Goal: Communication & Community: Answer question/provide support

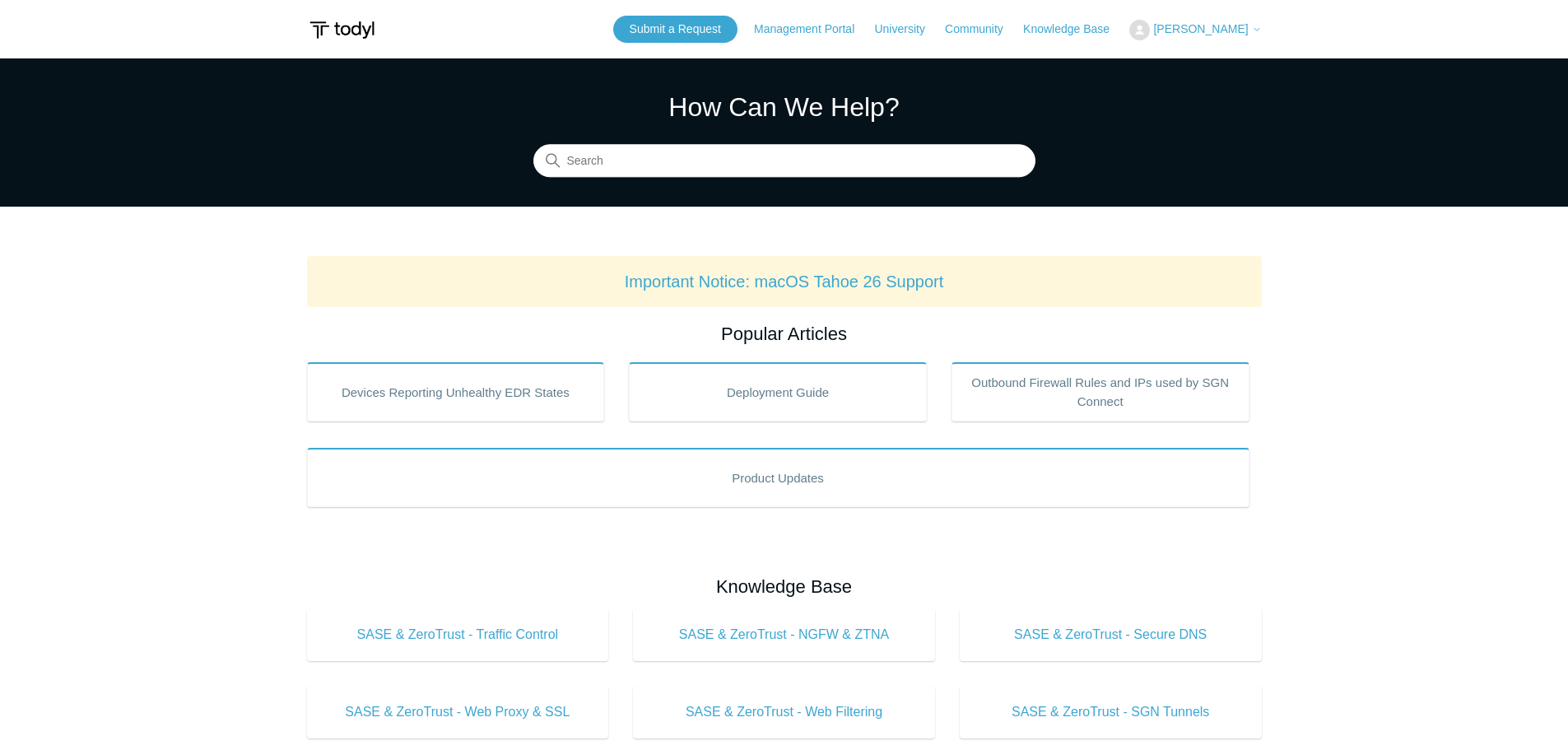
click at [1220, 32] on span "[PERSON_NAME]" at bounding box center [1200, 29] width 94 height 13
click at [1235, 69] on link "My Support Requests" at bounding box center [1210, 65] width 161 height 29
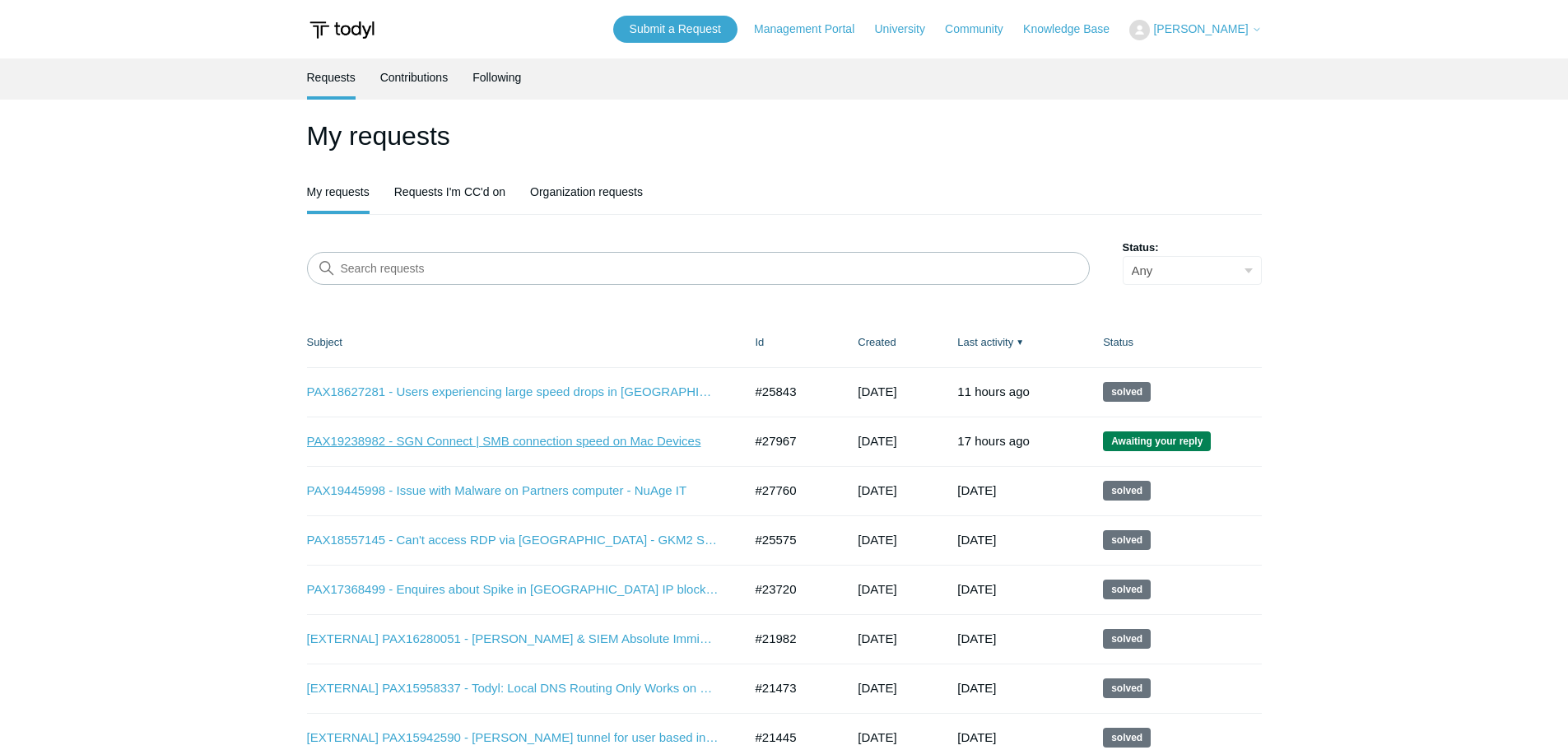
click at [559, 441] on link "PAX19238982 - SGN Connect | SMB connection speed on Mac Devices" at bounding box center [513, 442] width 411 height 19
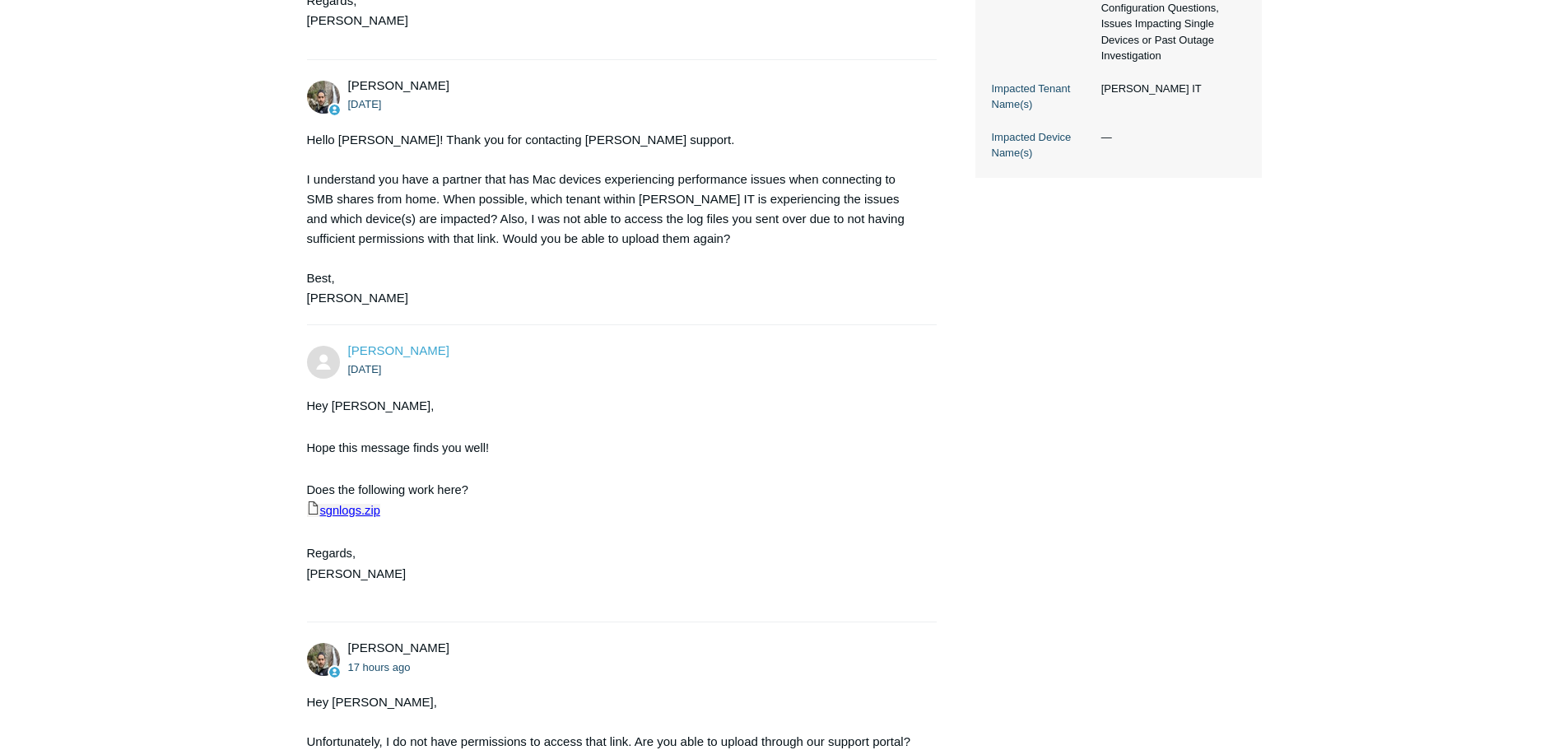
scroll to position [1016, 0]
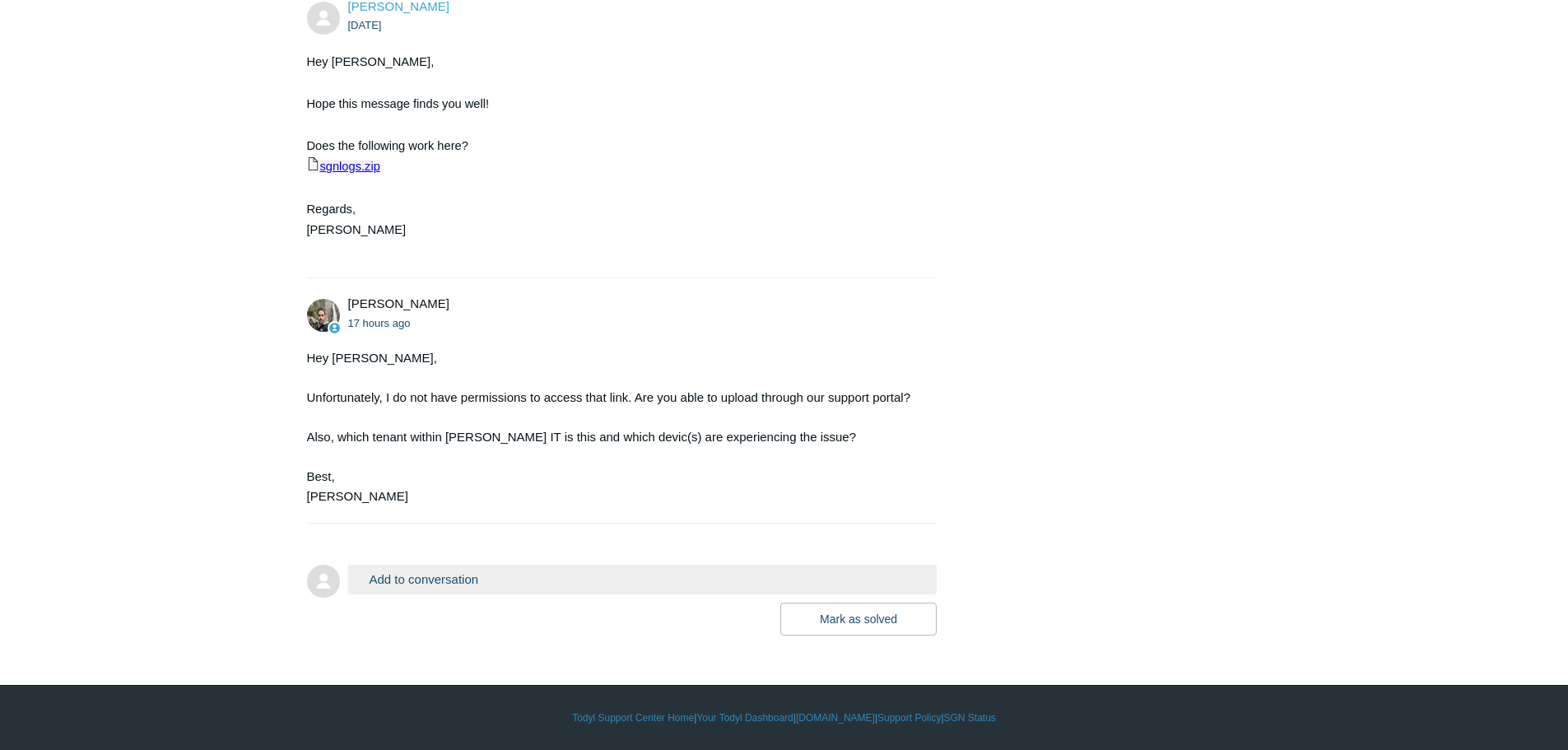
click at [507, 577] on button "Add to conversation" at bounding box center [643, 579] width 589 height 29
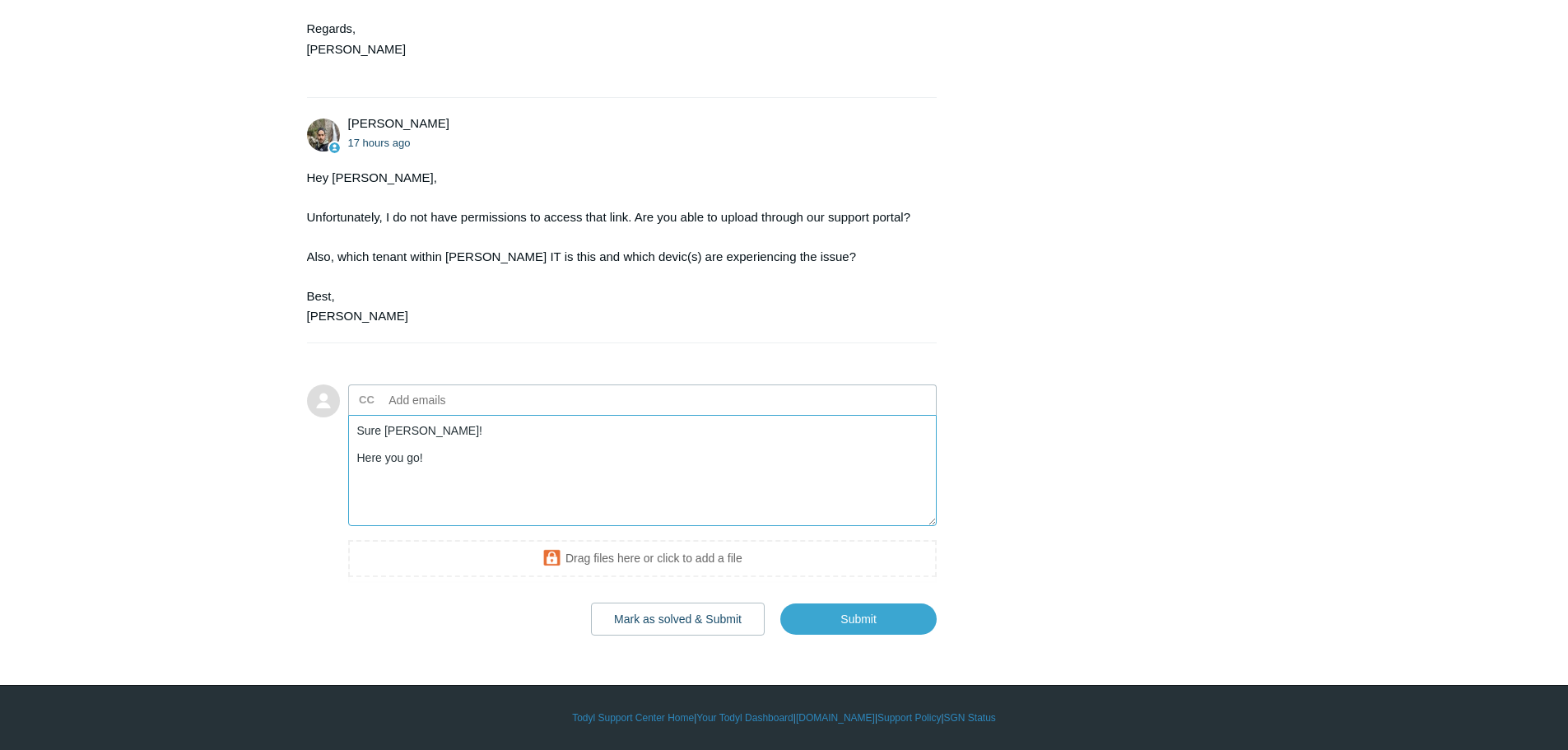
scroll to position [1194, 0]
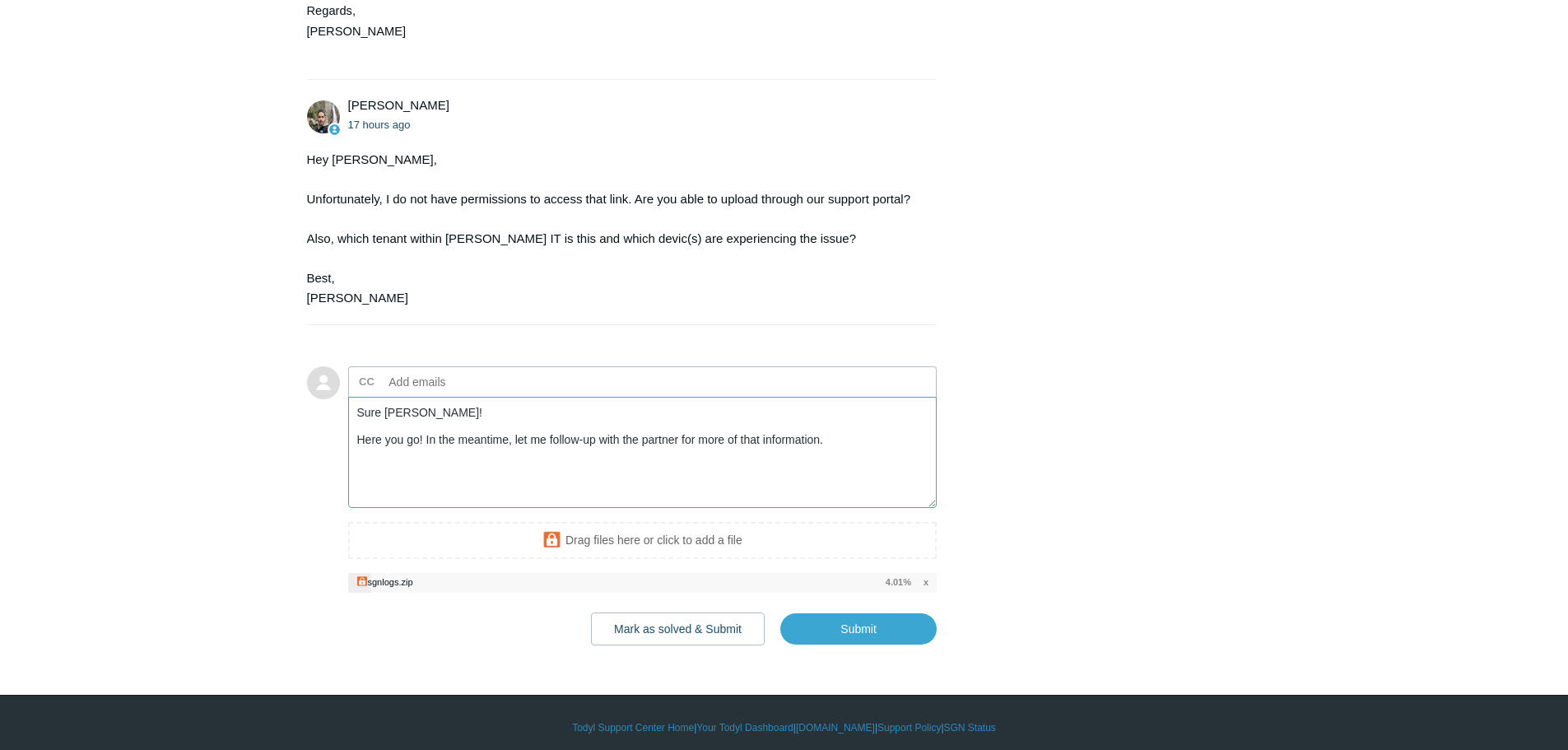
click at [423, 459] on textarea "Sure Michael! Here you go! In the meantime, let me follow-up with the partner f…" at bounding box center [643, 452] width 589 height 111
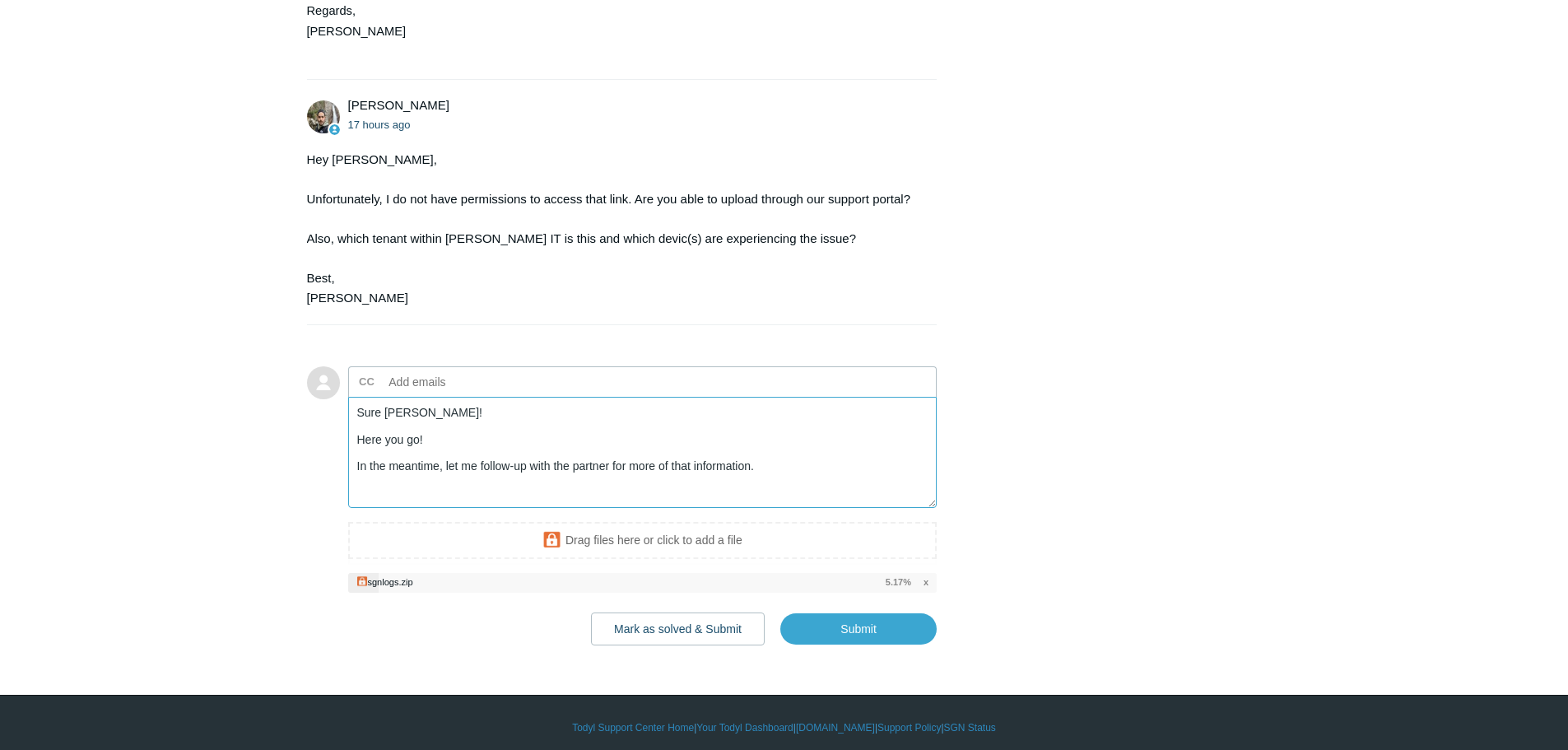
click at [757, 477] on textarea "Sure Michael! Here you go! In the meantime, let me follow-up with the partner f…" at bounding box center [643, 452] width 589 height 111
click at [761, 482] on textarea "Sure Michael! Here you go! In the meantime, let me follow-up with the partner f…" at bounding box center [643, 452] width 589 height 111
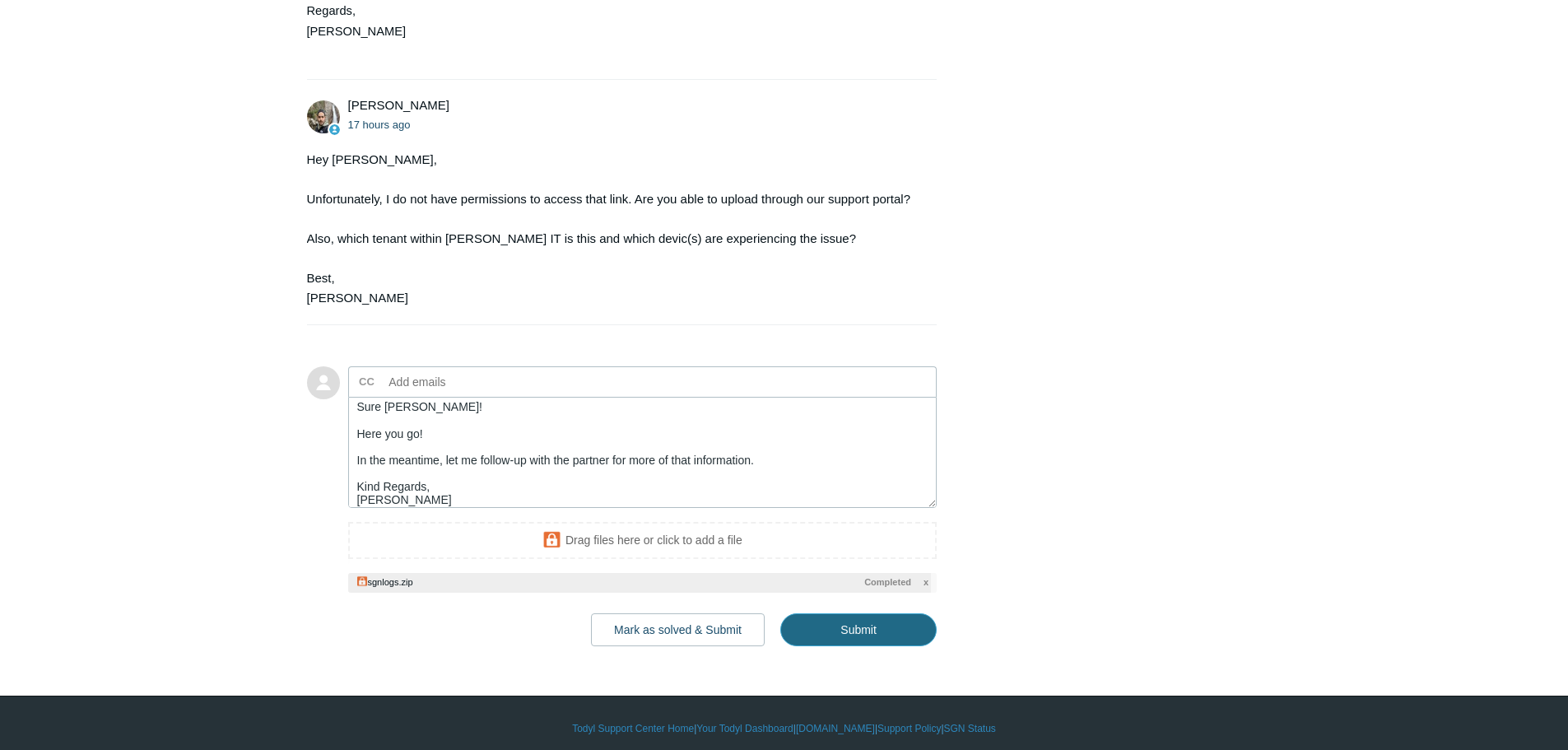
click at [824, 645] on input "Submit" at bounding box center [859, 629] width 156 height 33
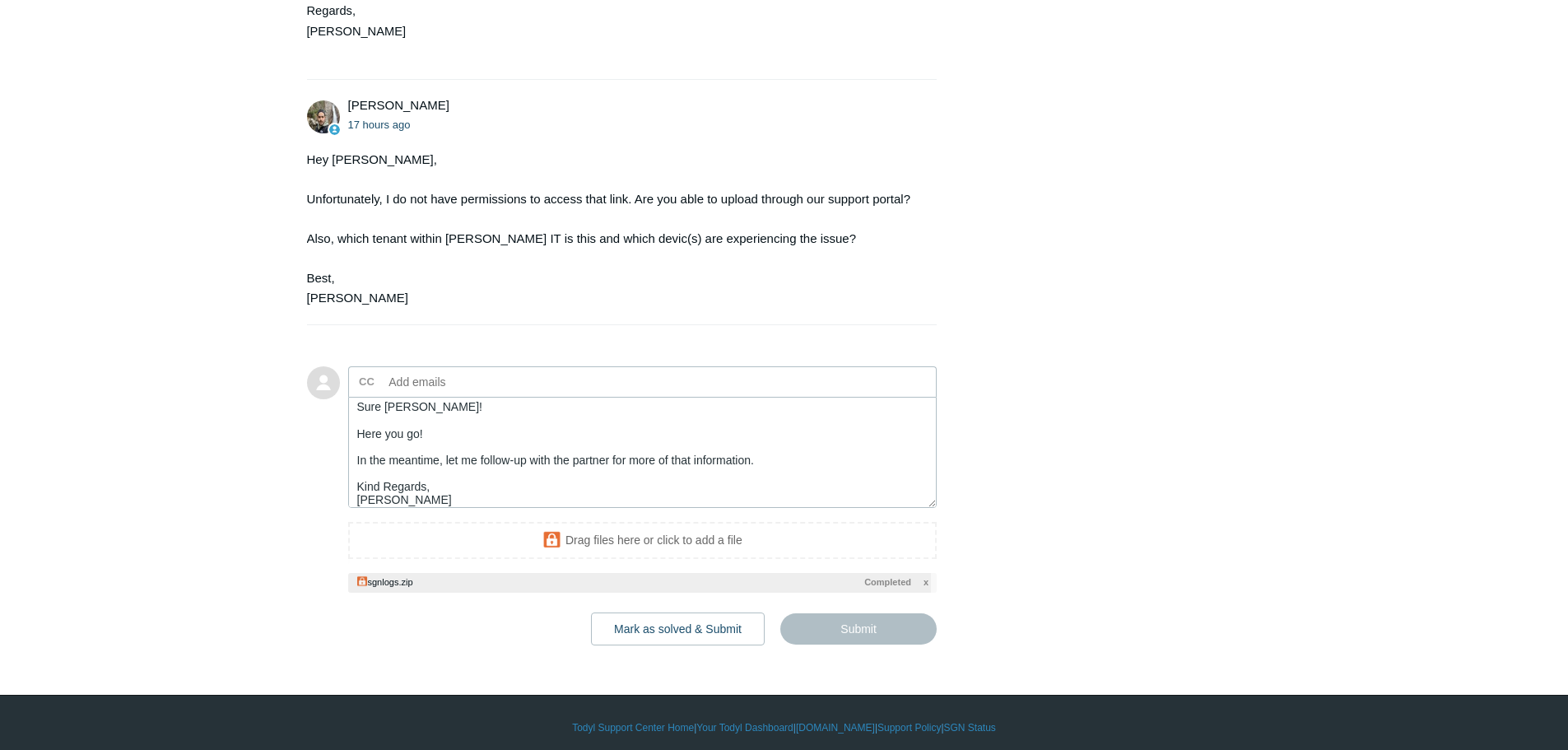
type textarea "Sure Michael! Here you go! In the meantime, let me follow-up with the partner f…"
